Goal: Contribute content: Contribute content

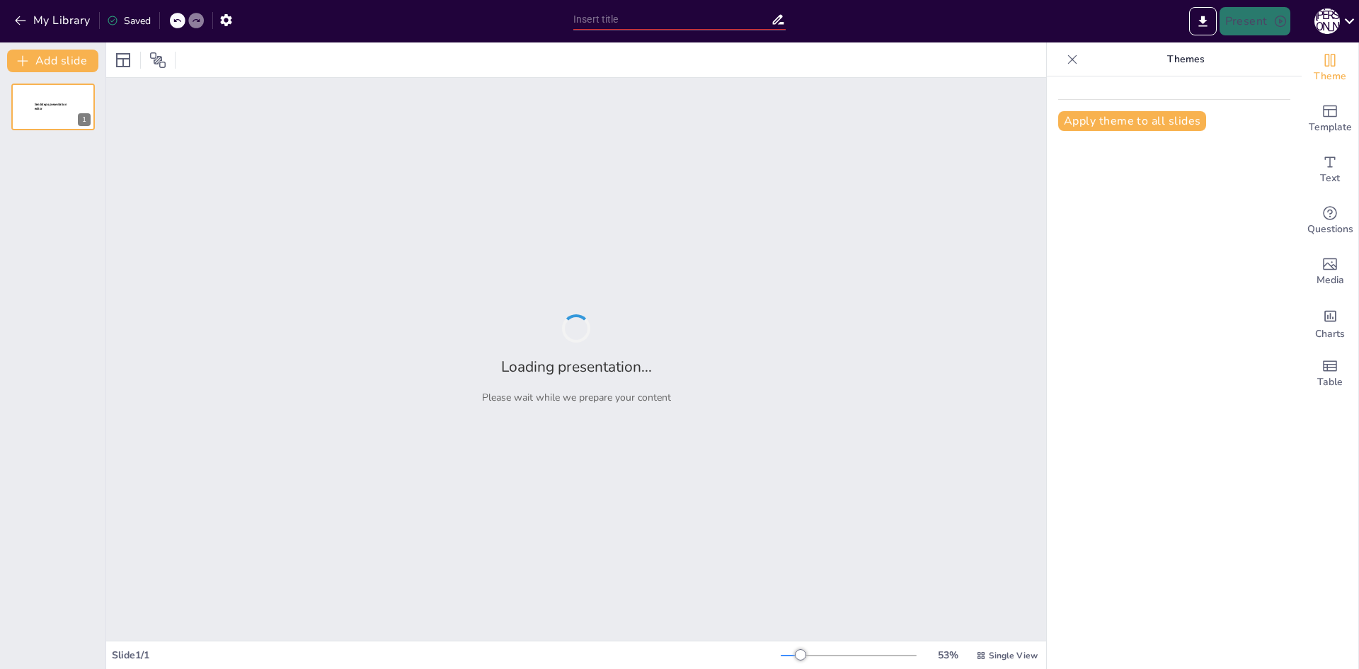
type input "Літні пригоди: Відпочинок у таборі та гірські мандрівки"
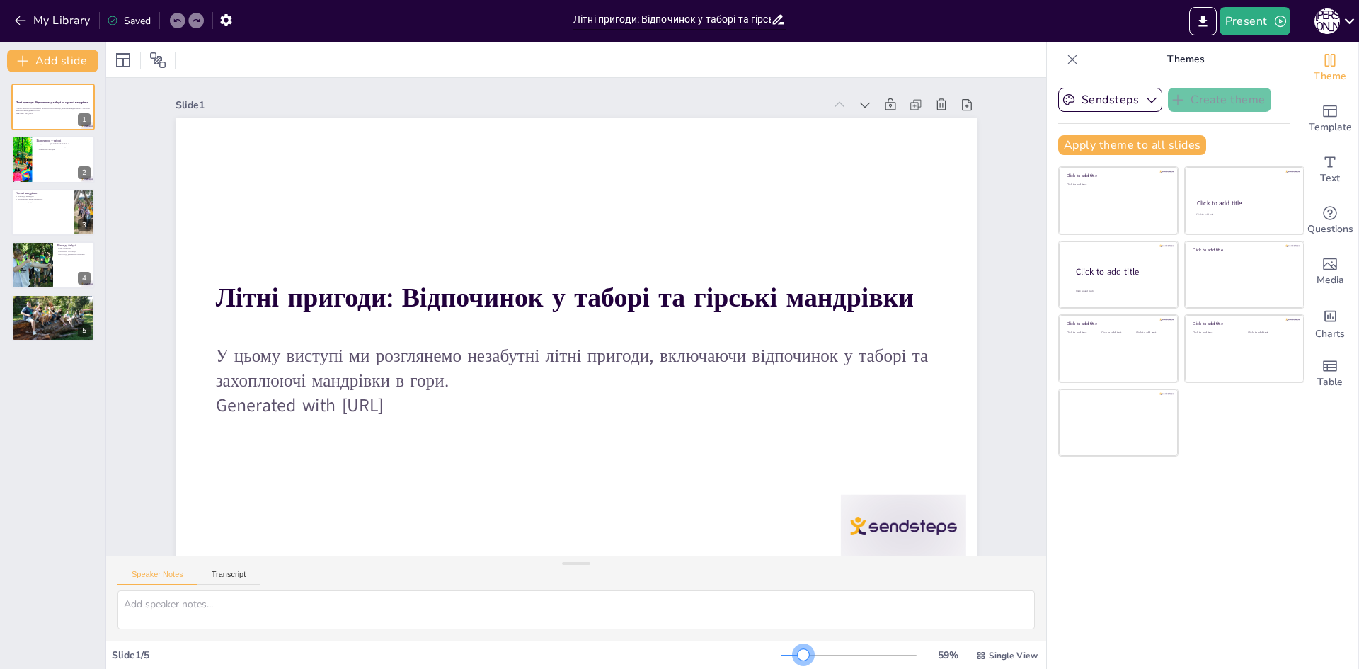
click at [797, 653] on div at bounding box center [802, 654] width 11 height 11
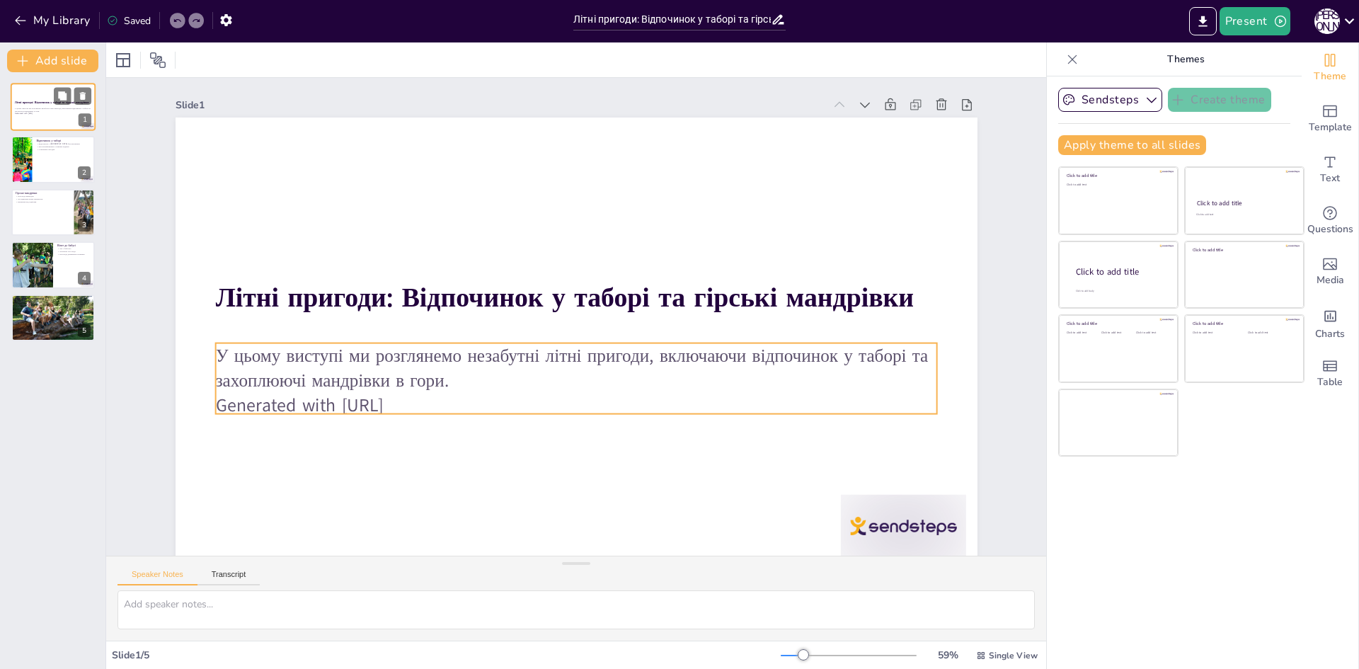
click at [50, 113] on p "Generated with [URL]" at bounding box center [53, 114] width 76 height 3
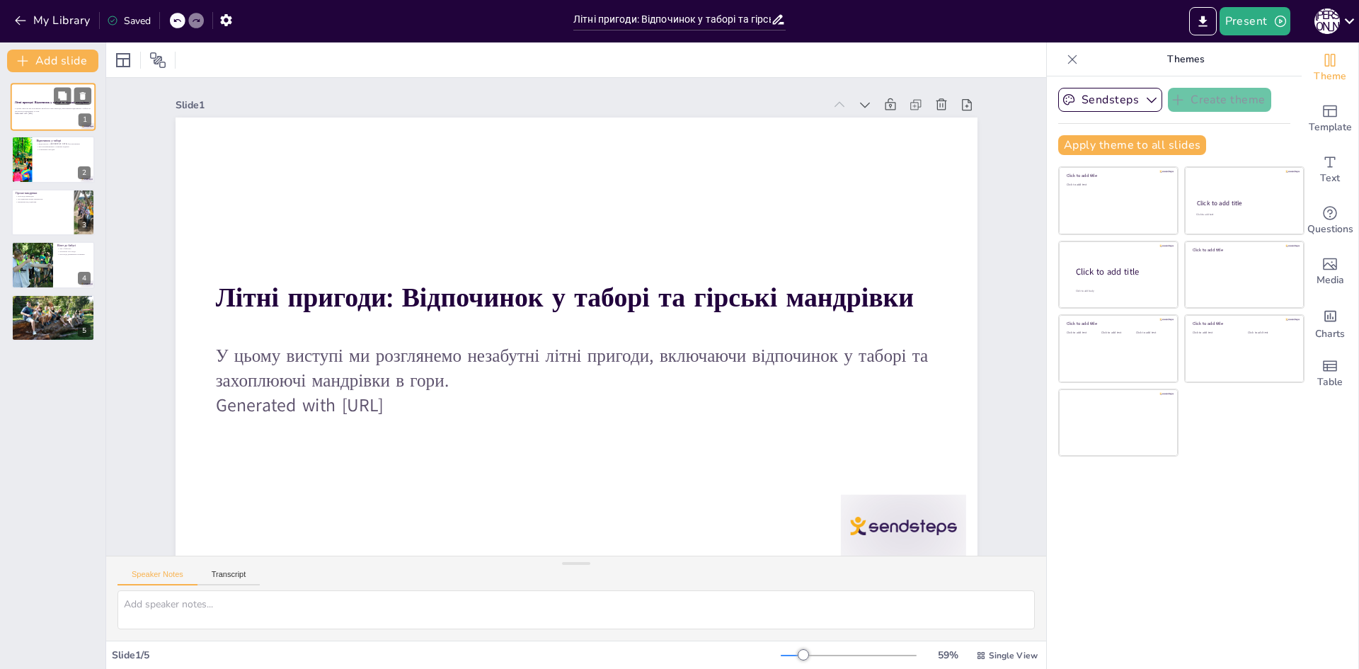
scroll to position [23, 0]
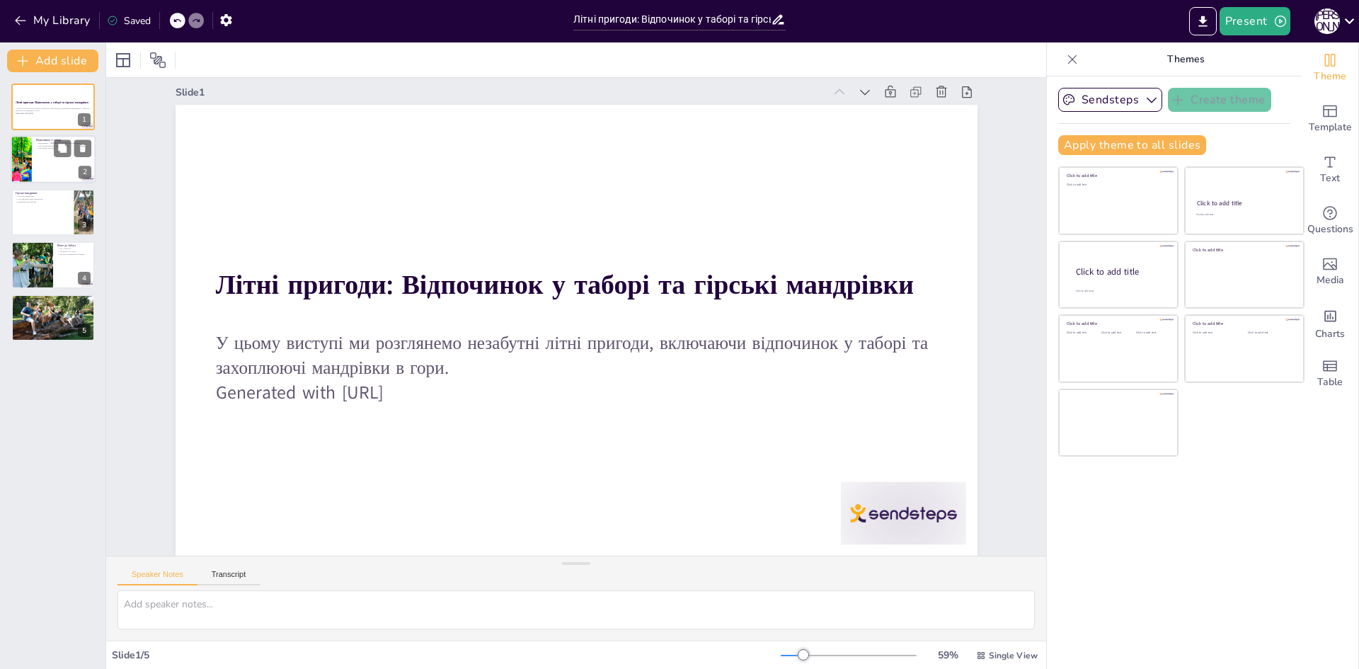
click at [40, 146] on p "Ми познайомилися з новими людьми" at bounding box center [63, 145] width 55 height 3
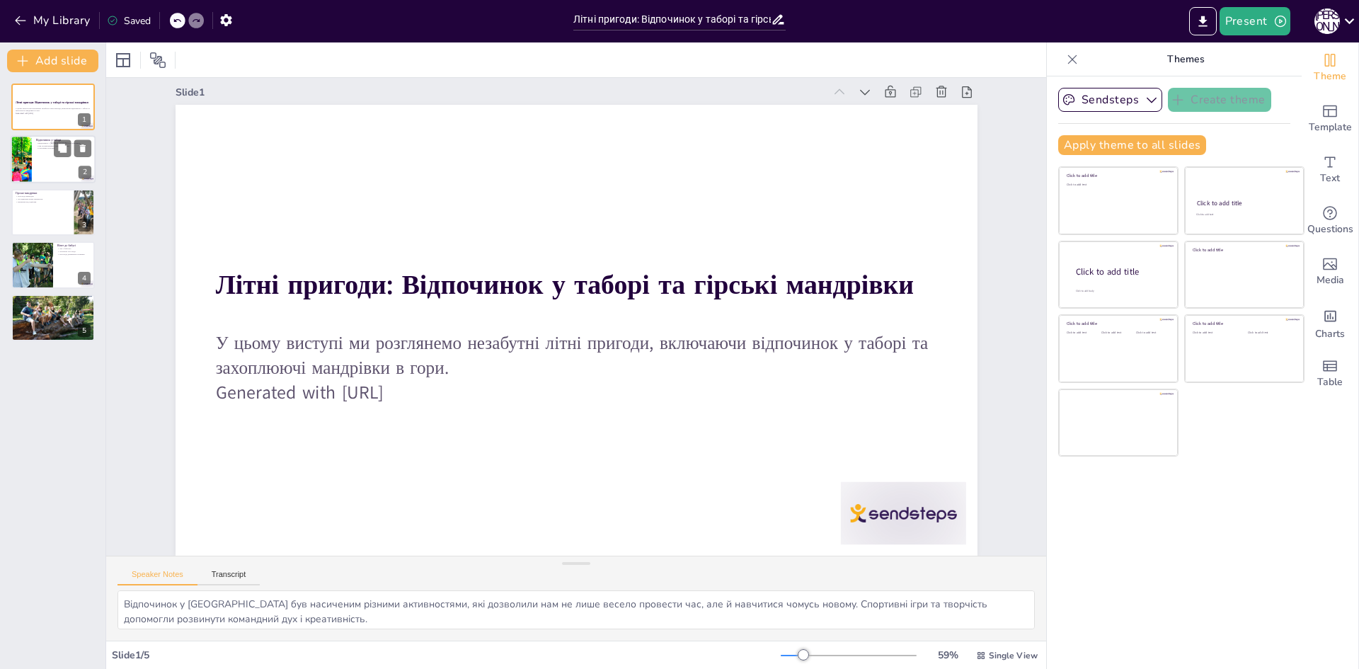
scroll to position [0, 0]
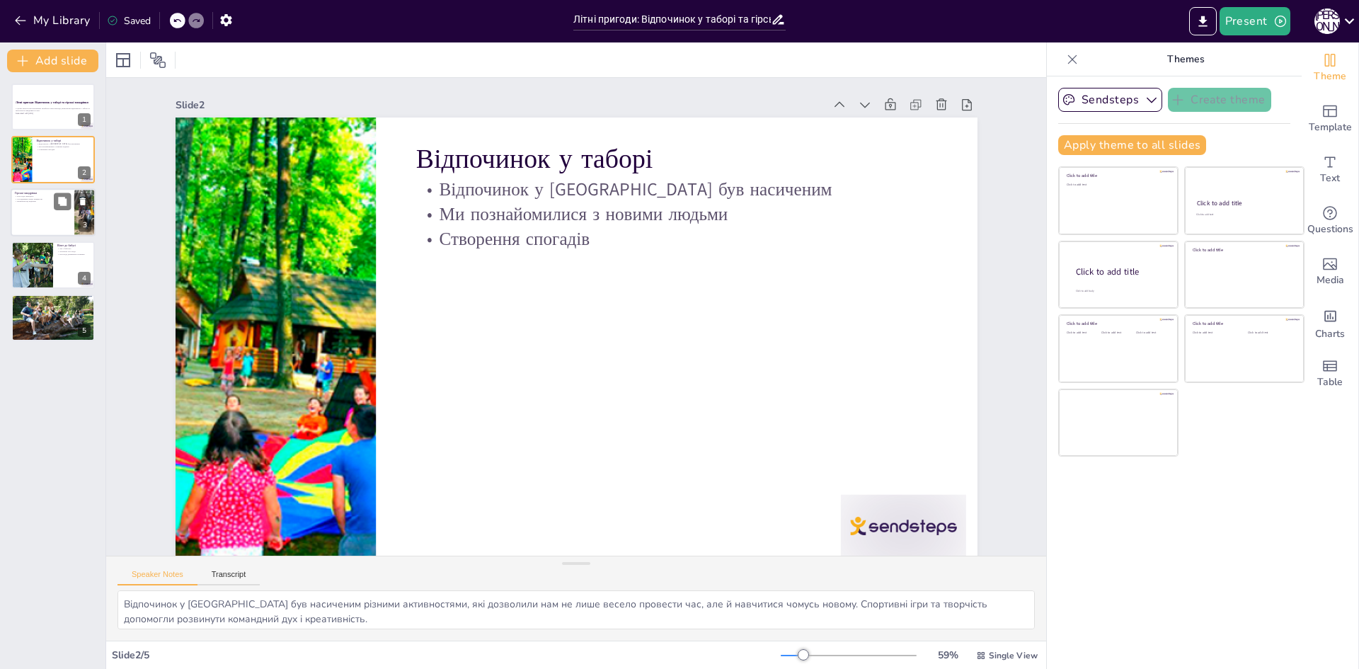
click at [38, 192] on p "Гірські мандрівки" at bounding box center [42, 192] width 55 height 4
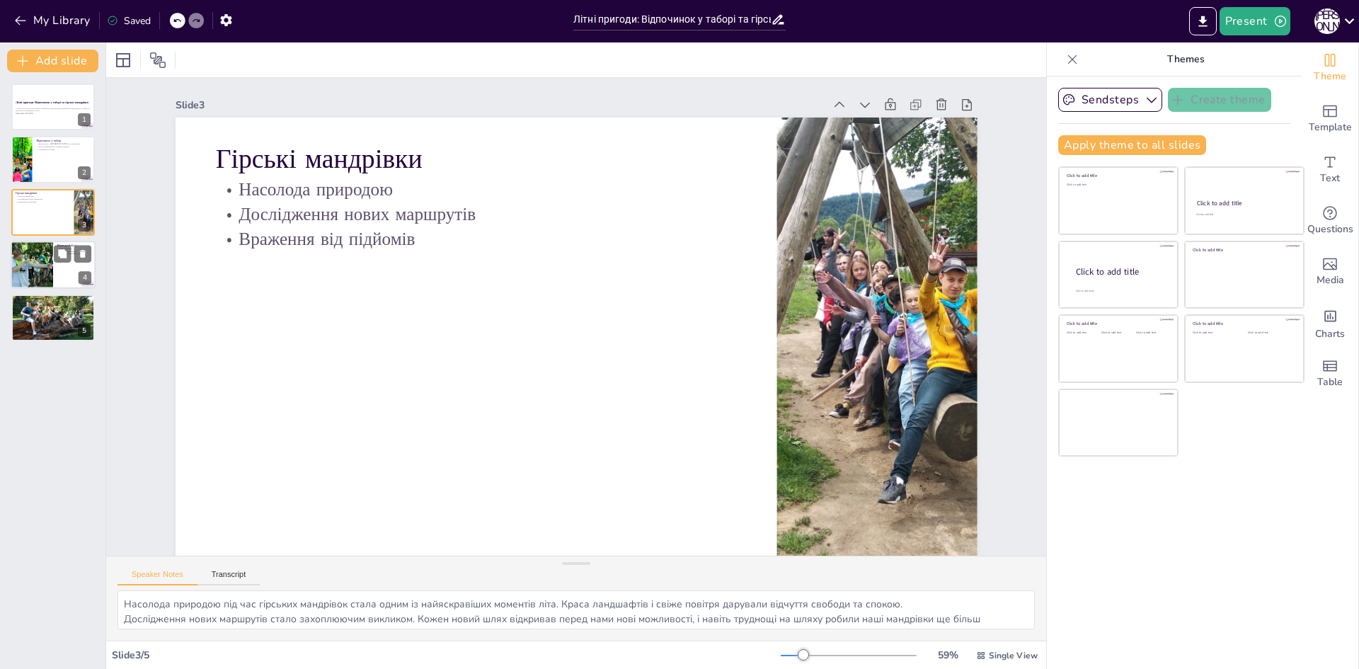
click at [41, 260] on div at bounding box center [32, 265] width 64 height 48
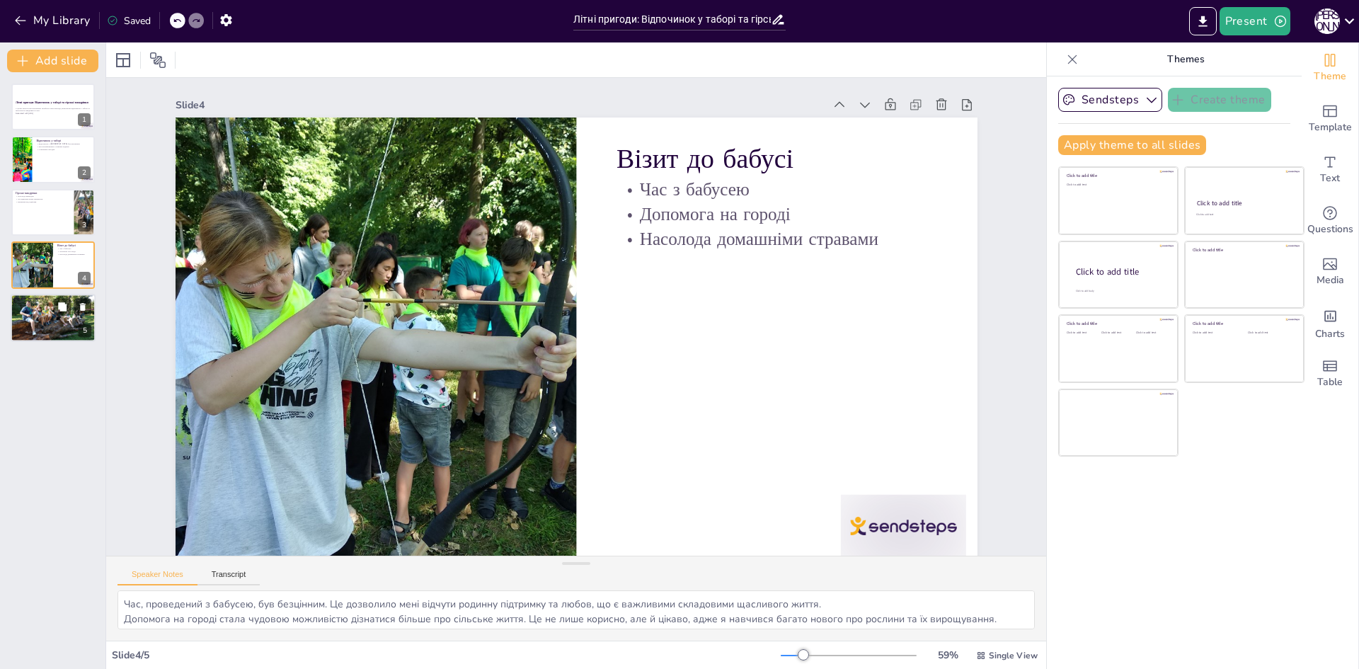
click at [61, 325] on div at bounding box center [53, 318] width 85 height 64
type textarea "Незабутні моменти літа стали основою для багатьох спогадів. Кожен день приносив…"
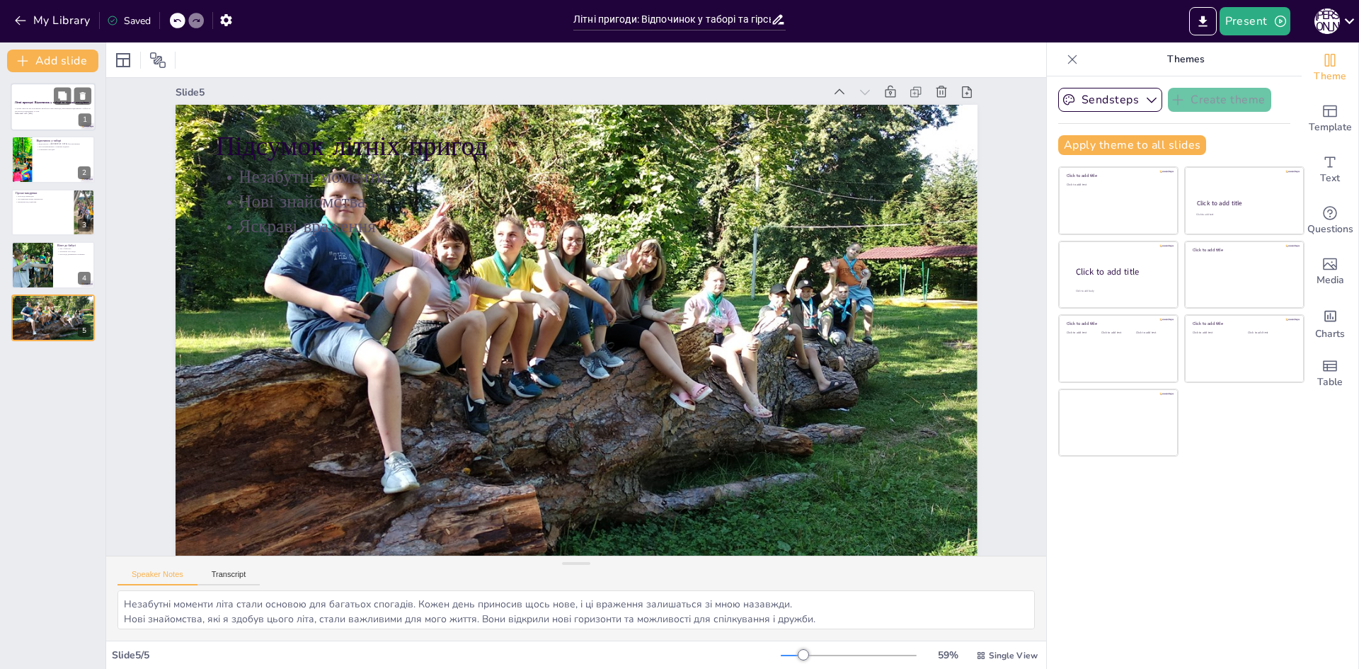
click at [37, 113] on p "Generated with [URL]" at bounding box center [53, 114] width 76 height 3
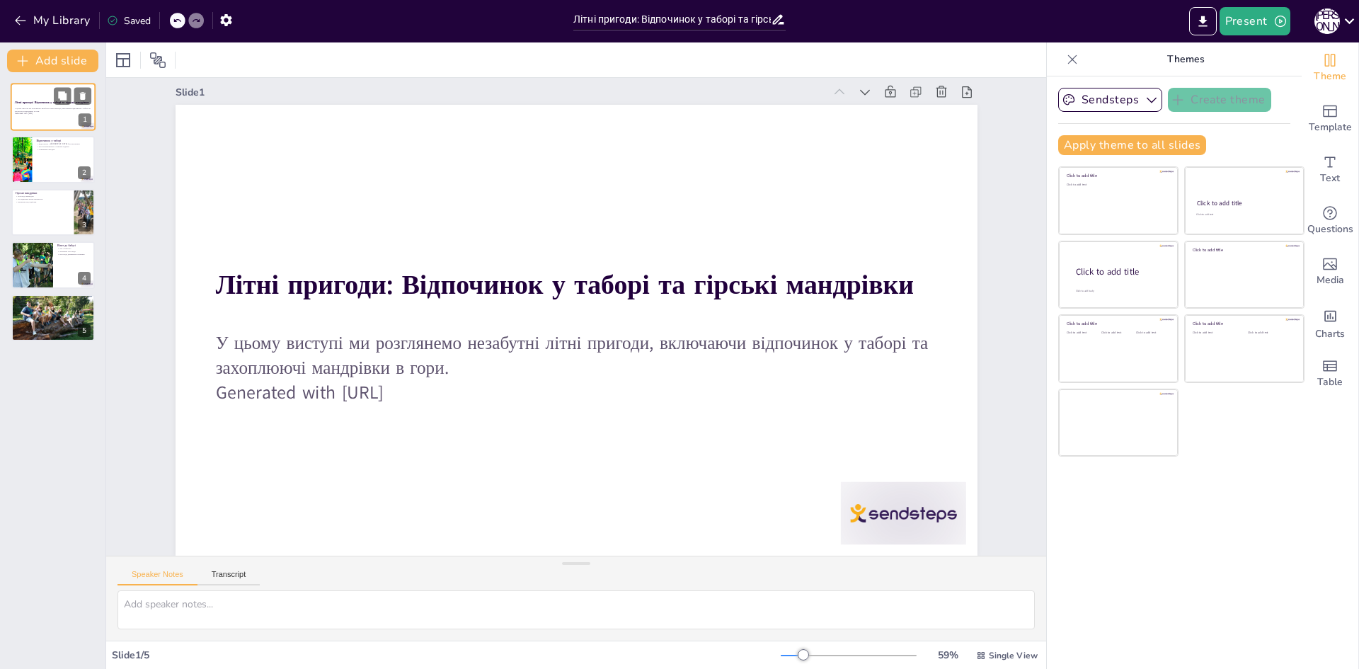
scroll to position [0, 0]
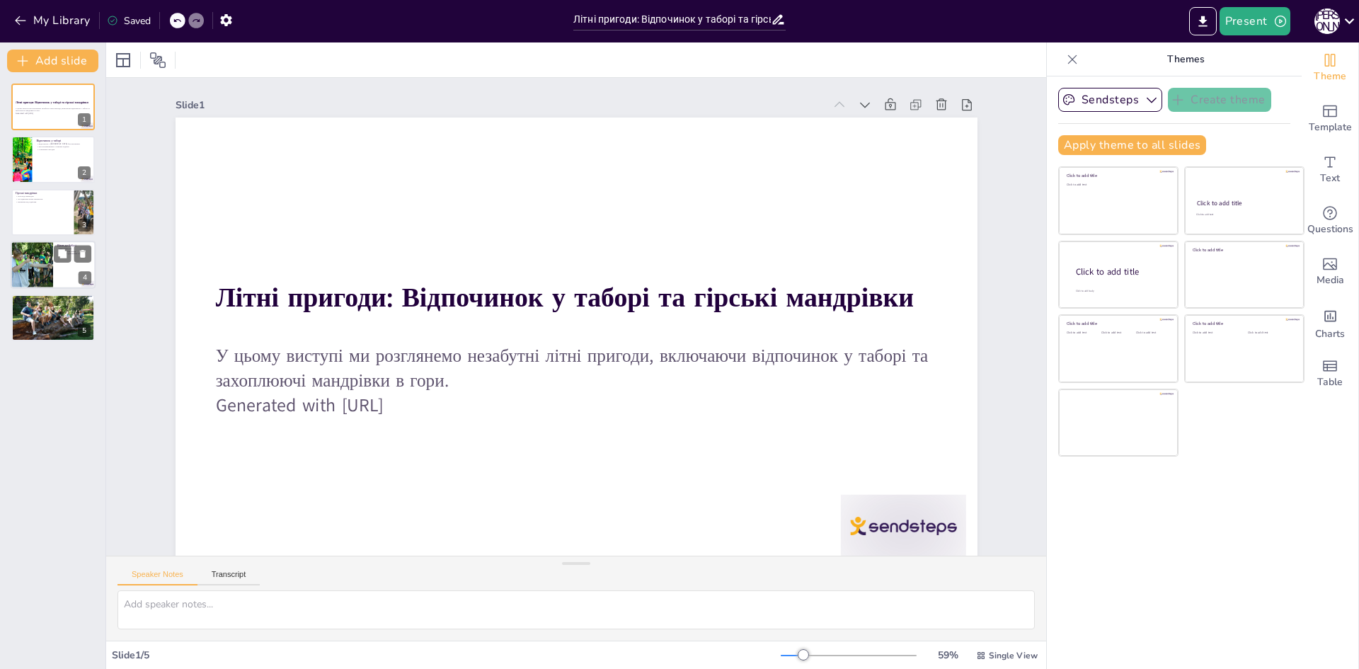
drag, startPoint x: 38, startPoint y: 300, endPoint x: 40, endPoint y: 280, distance: 19.9
click at [39, 301] on p "Незабутні моменти" at bounding box center [53, 301] width 75 height 3
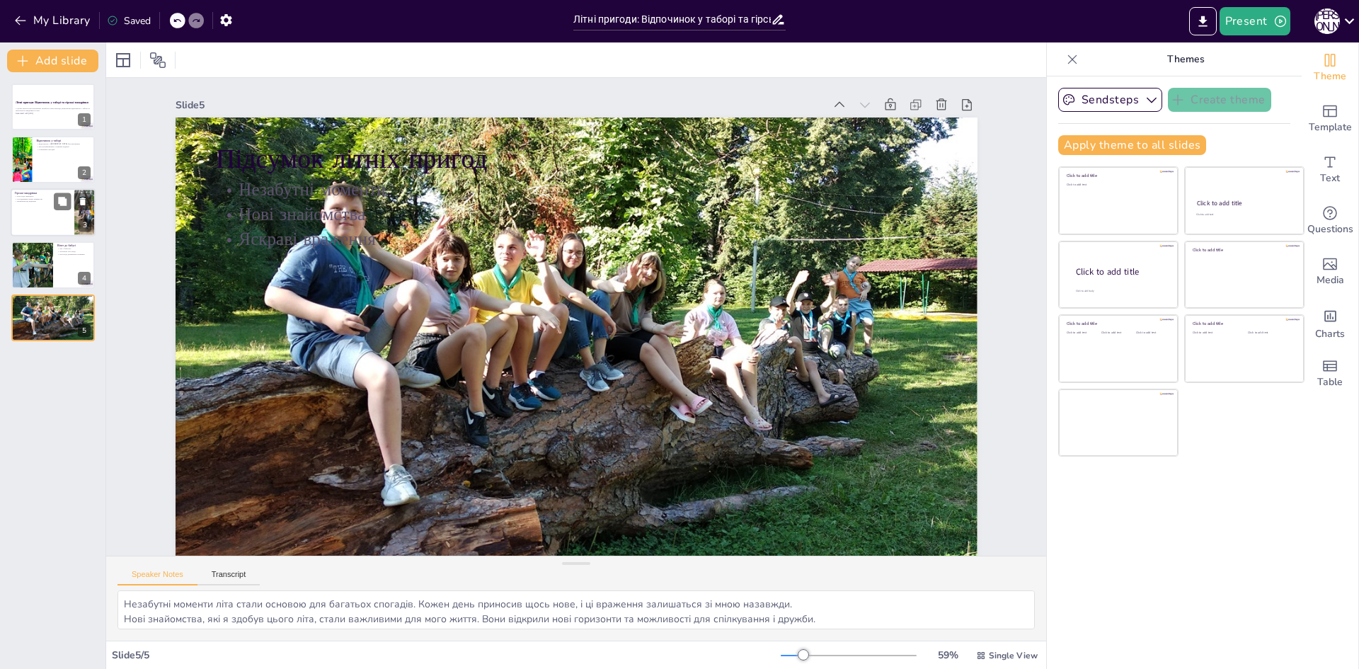
scroll to position [23, 0]
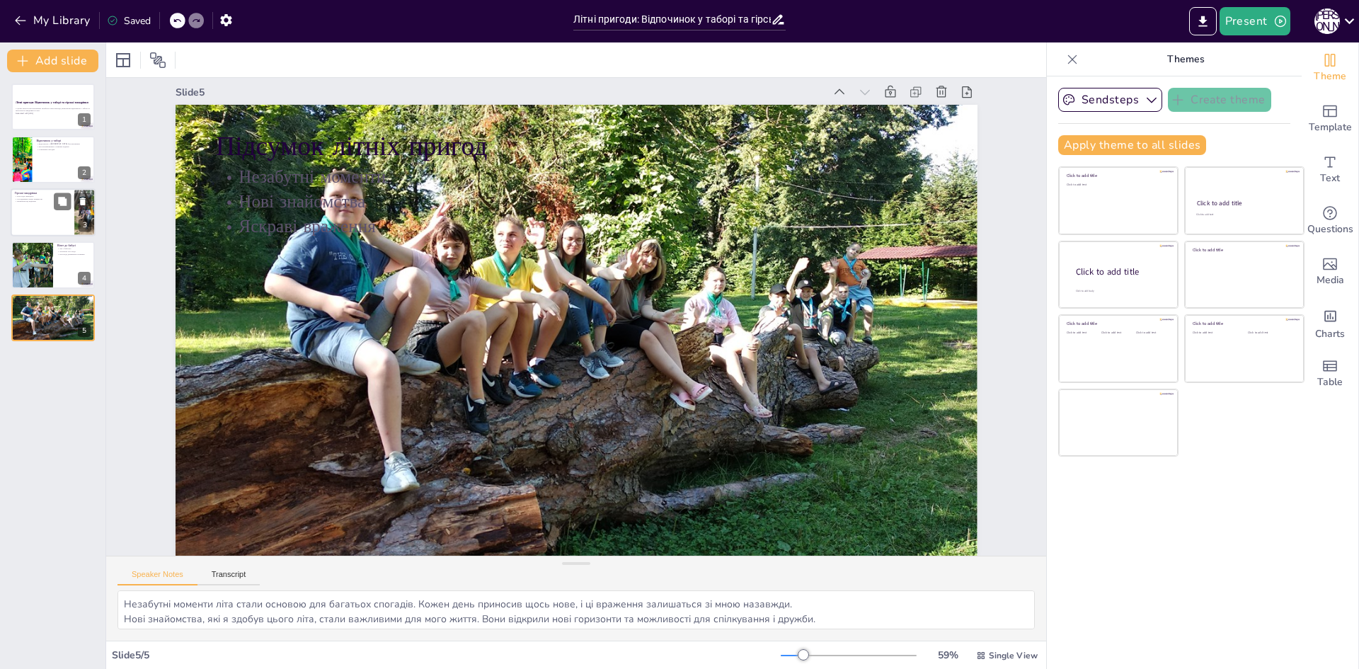
click at [42, 260] on div at bounding box center [32, 264] width 63 height 47
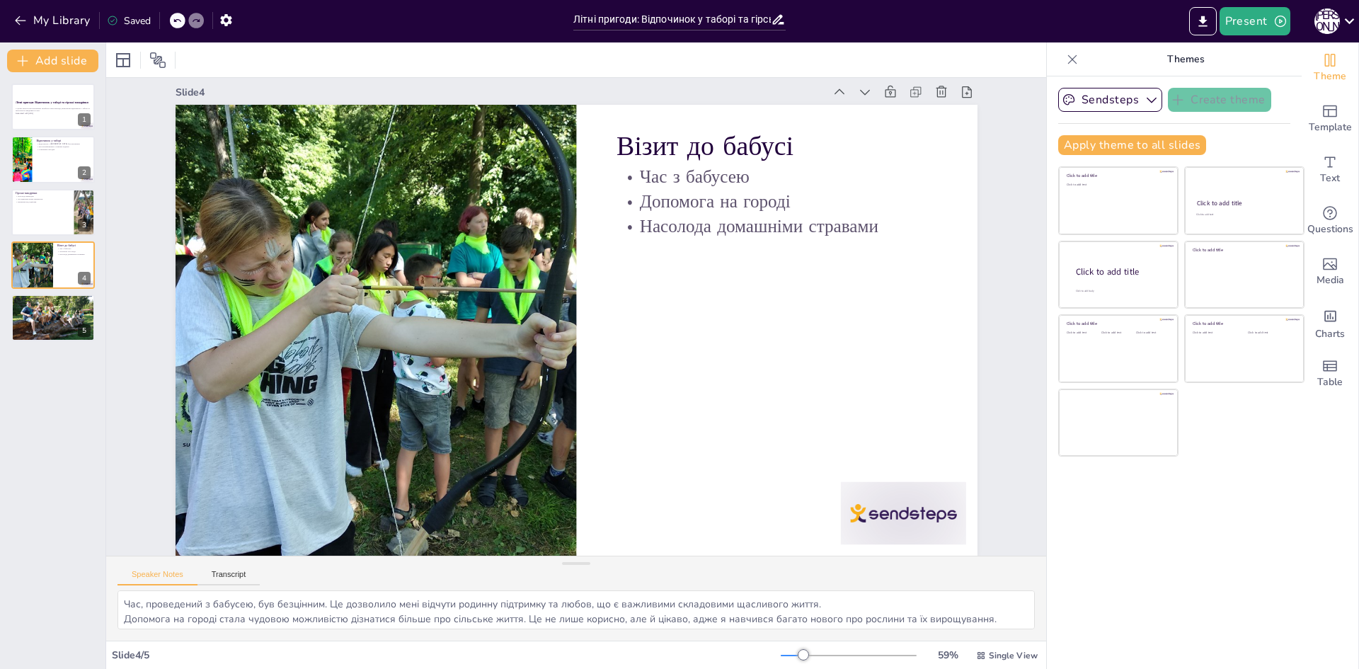
scroll to position [0, 0]
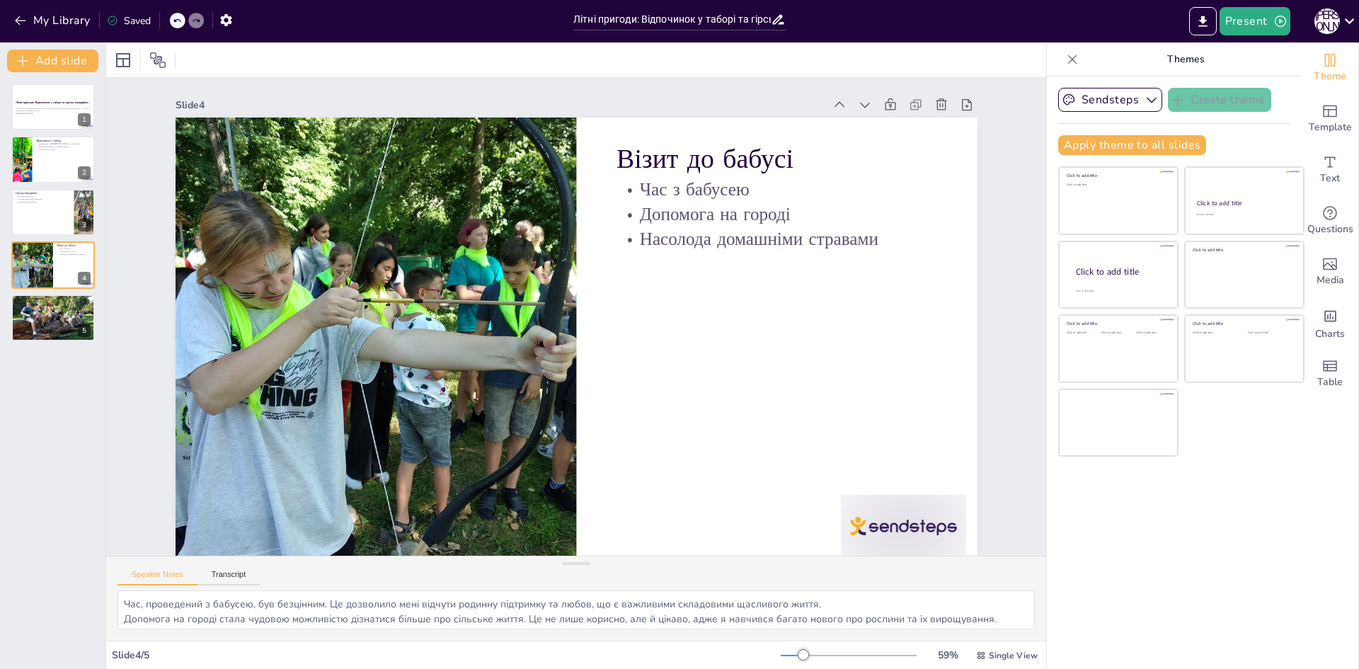
click at [54, 186] on div "Літні пригоди: Відпочинок у таборі та гірські мандрівки У цьому виступі ми розг…" at bounding box center [52, 212] width 105 height 258
click at [40, 136] on div "Відпочинок у таборі Відпочинок у таборі був насиченим Ми познайомилися з новими…" at bounding box center [53, 160] width 85 height 48
type textarea "Відпочинок у [GEOGRAPHIC_DATA] був насиченим різними активностями, які дозволил…"
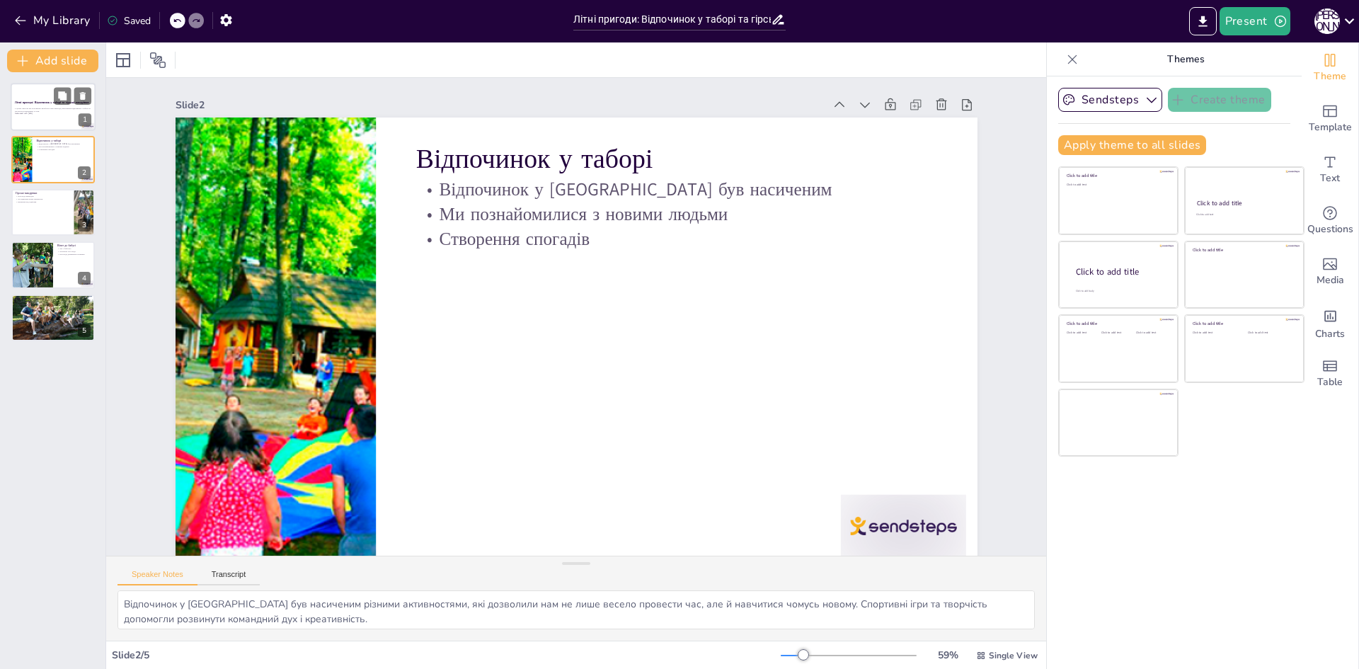
click at [45, 99] on div at bounding box center [53, 107] width 85 height 48
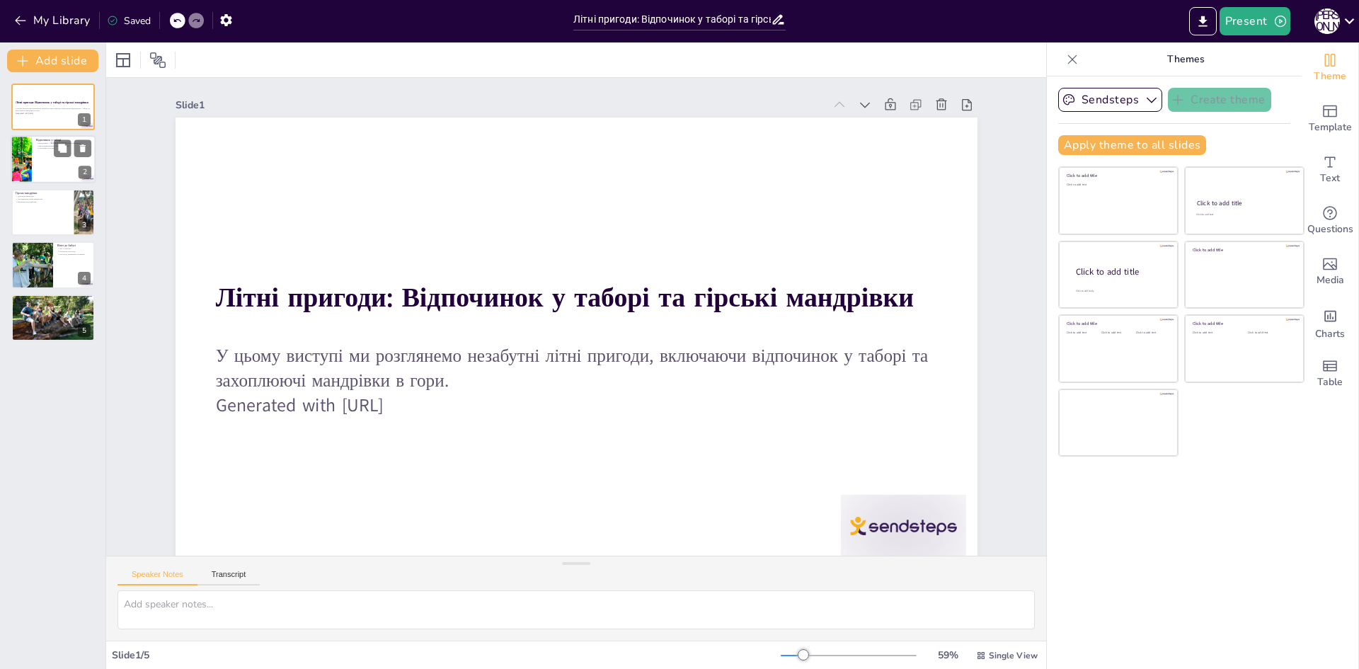
click at [40, 159] on div at bounding box center [53, 160] width 85 height 48
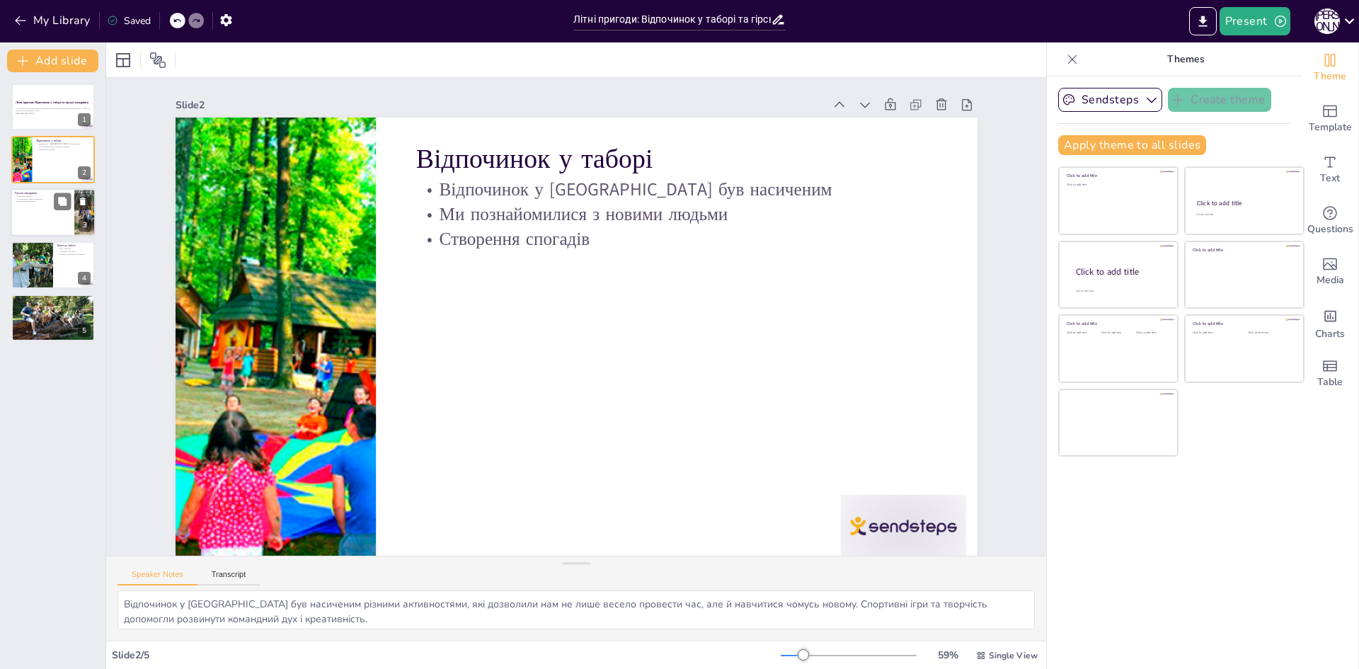
click at [43, 212] on div at bounding box center [53, 212] width 85 height 48
type textarea "Насолода природою під час гірських мандрівок стала одним із найяскравіших момен…"
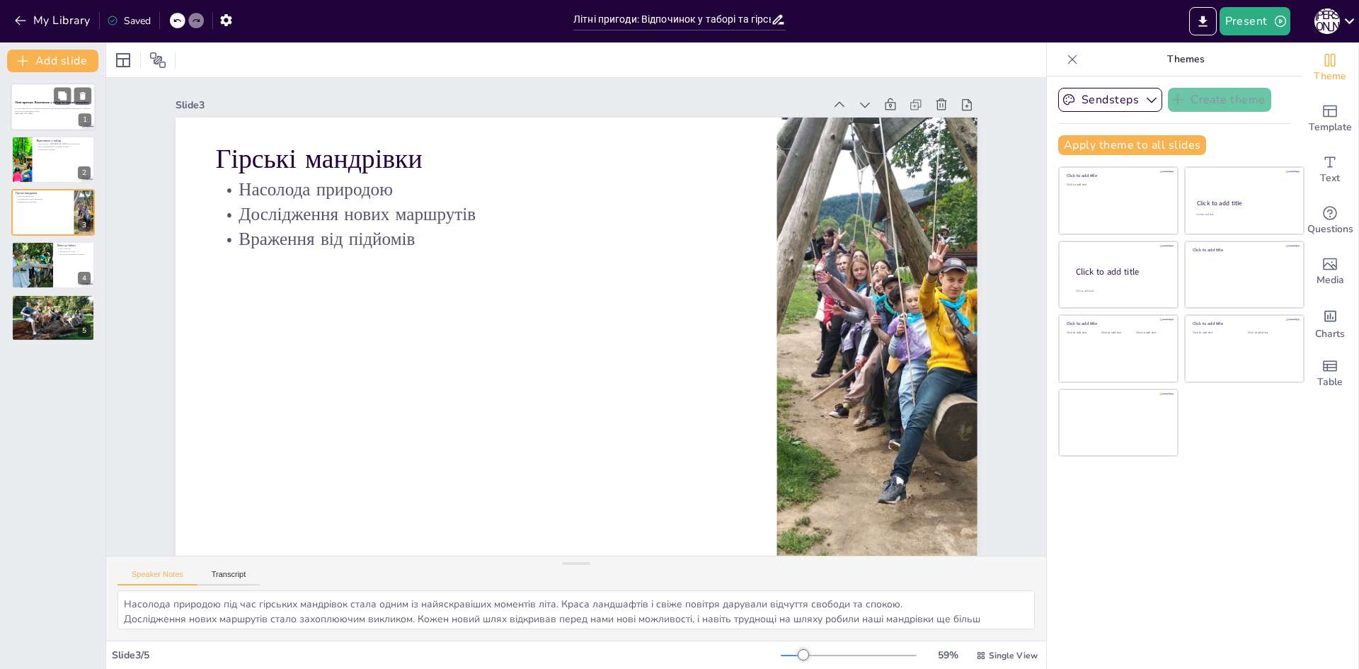
click at [36, 111] on p "У цьому виступі ми розглянемо незабутні літні пригоди, включаючи відпочинок у т…" at bounding box center [53, 109] width 76 height 5
